Goal: Transaction & Acquisition: Purchase product/service

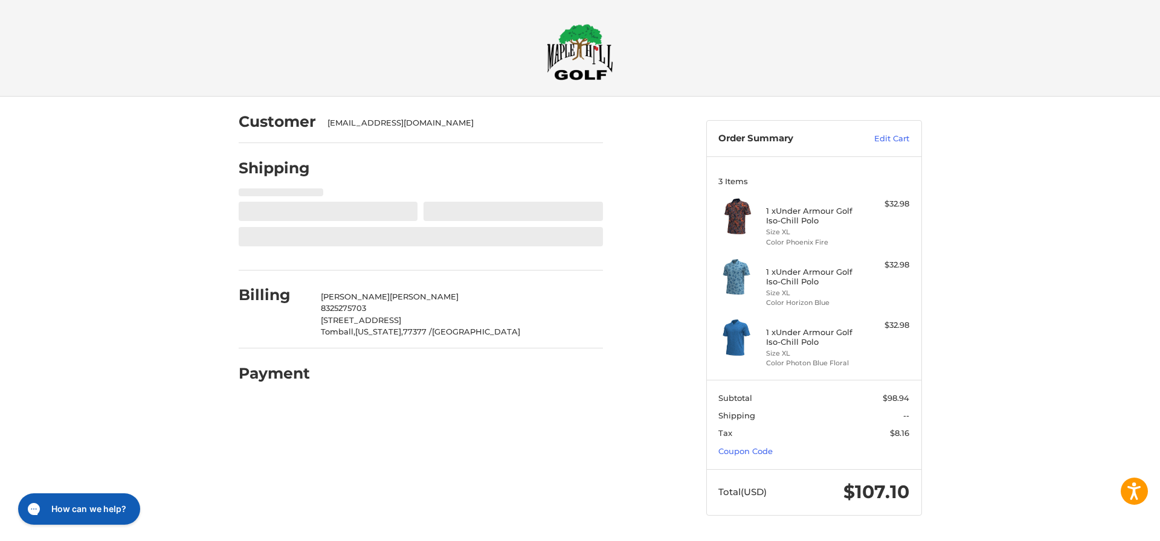
select select "**"
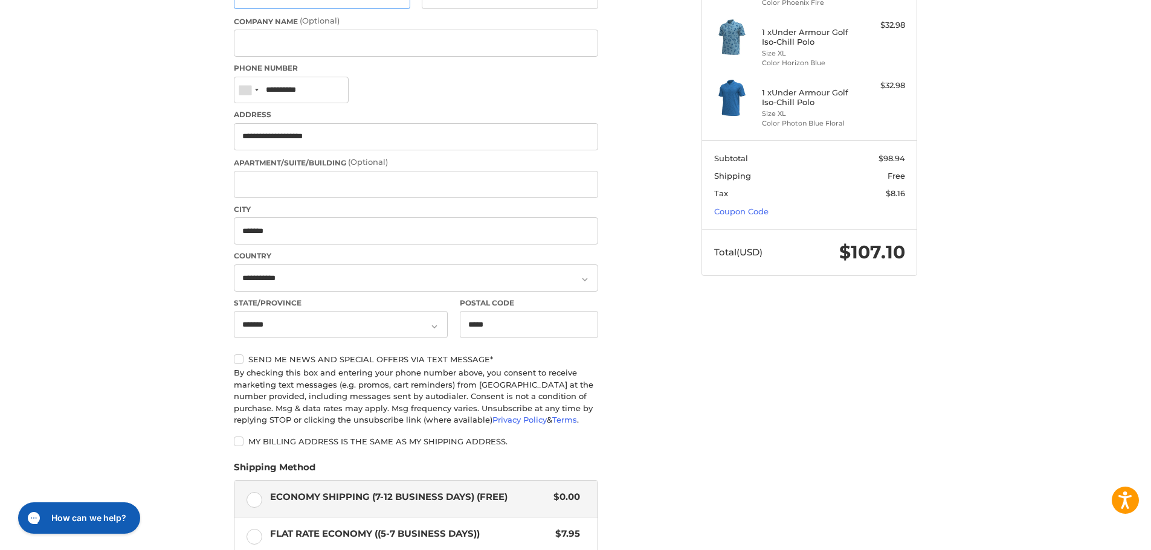
scroll to position [452, 0]
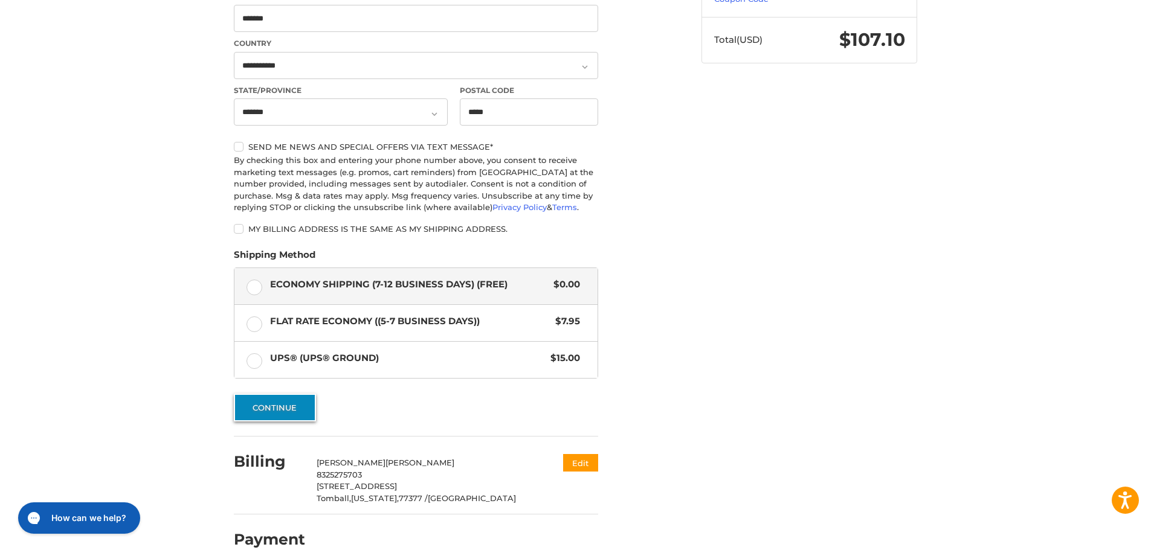
click at [295, 408] on button "Continue" at bounding box center [275, 408] width 82 height 28
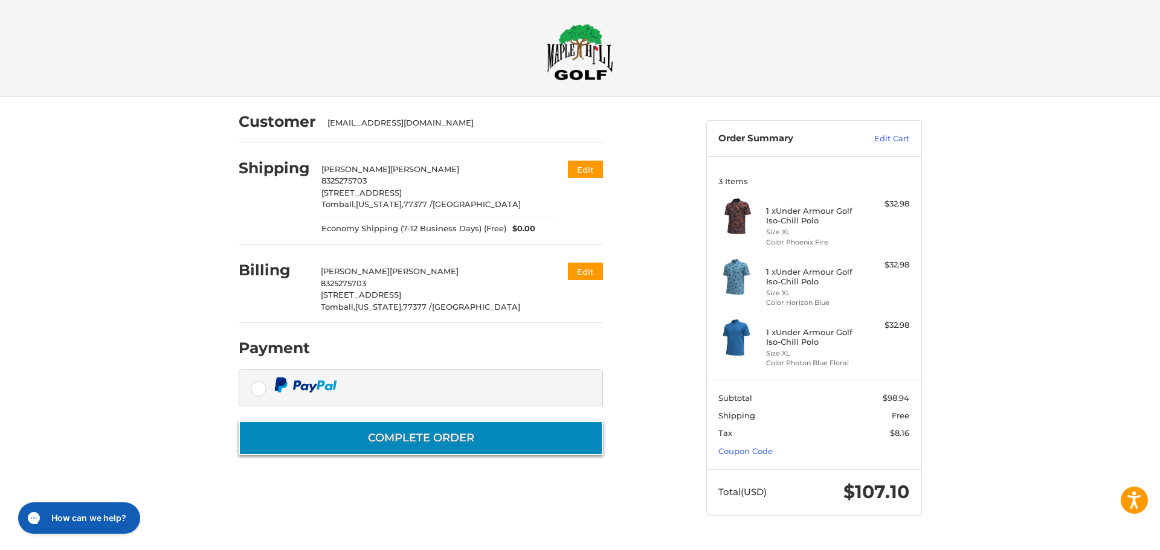
click at [471, 444] on button "Complete order" at bounding box center [421, 438] width 364 height 34
